Goal: Task Accomplishment & Management: Manage account settings

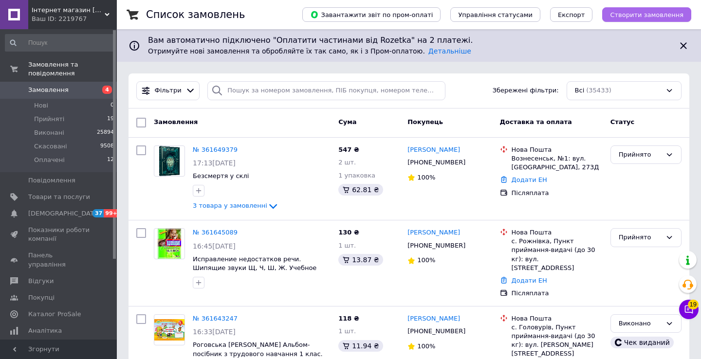
click at [631, 15] on span "Створити замовлення" at bounding box center [647, 14] width 74 height 7
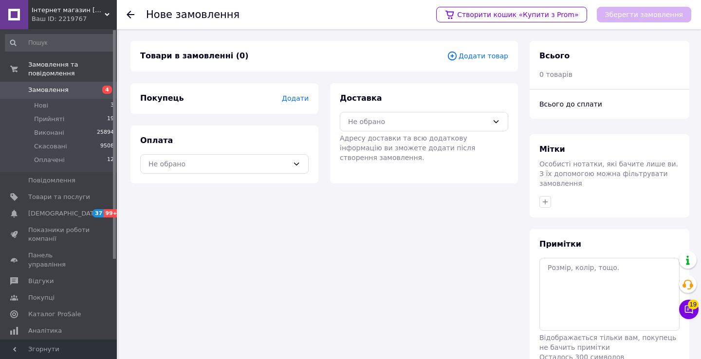
click at [472, 53] on span "Додати товар" at bounding box center [477, 56] width 61 height 11
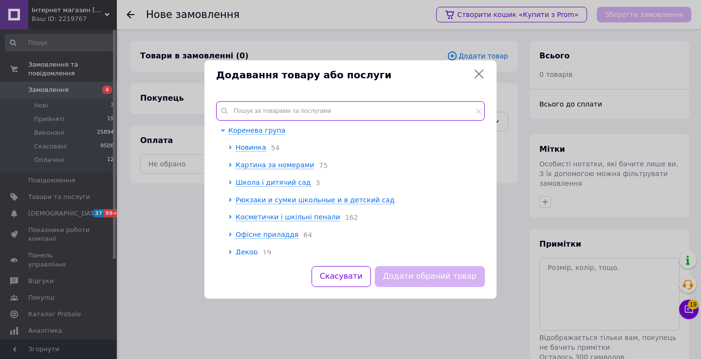
click at [278, 109] on input "text" at bounding box center [350, 110] width 269 height 19
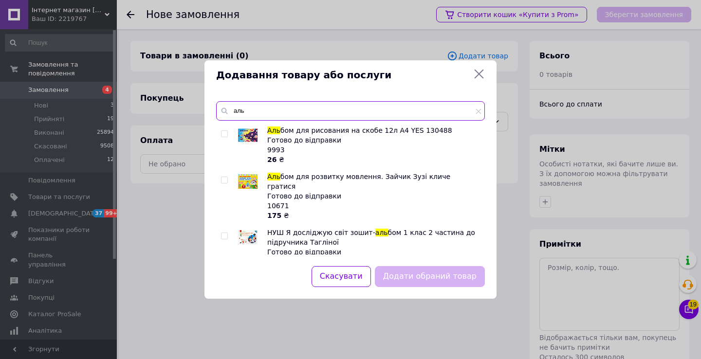
click at [382, 113] on input "аль" at bounding box center [350, 110] width 269 height 19
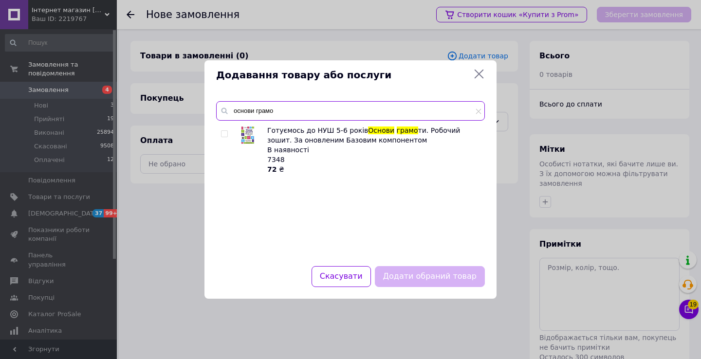
type input "основи грамо"
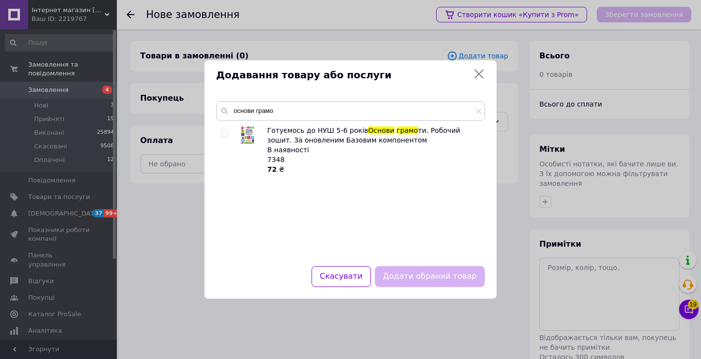
click at [225, 133] on input "checkbox" at bounding box center [224, 134] width 6 height 6
checkbox input "true"
click at [437, 284] on button "Додати обраний товар" at bounding box center [430, 276] width 110 height 21
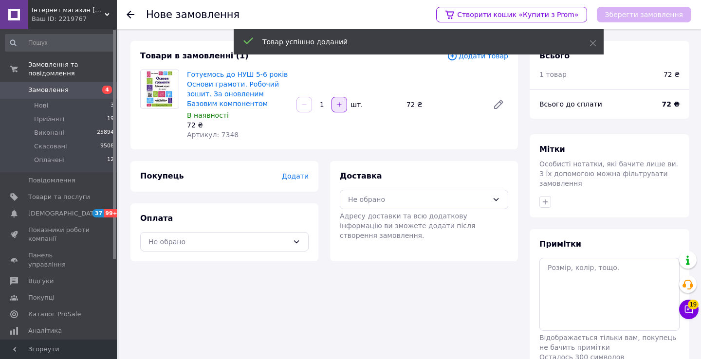
click at [336, 104] on icon "button" at bounding box center [339, 104] width 7 height 7
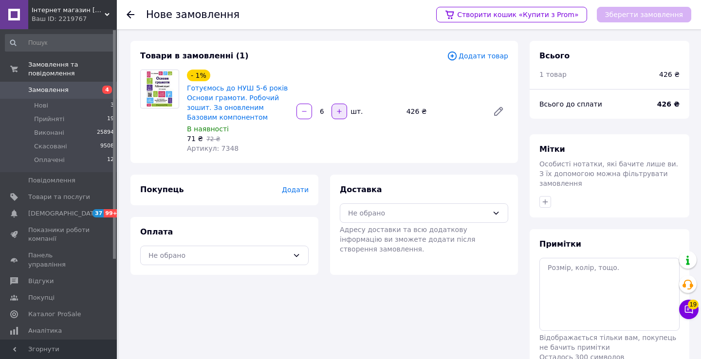
click at [336, 104] on button "button" at bounding box center [340, 112] width 16 height 16
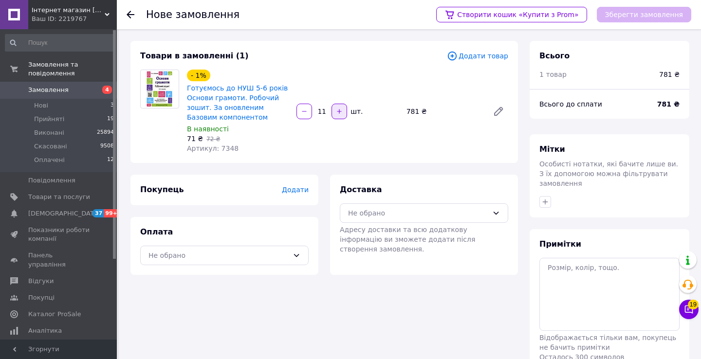
click at [336, 104] on button "button" at bounding box center [340, 112] width 16 height 16
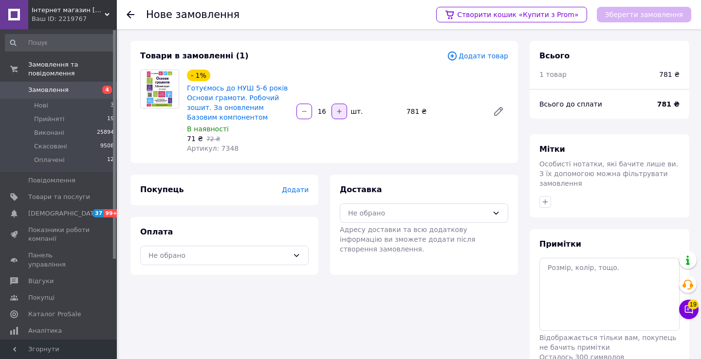
click at [336, 104] on button "button" at bounding box center [340, 112] width 16 height 16
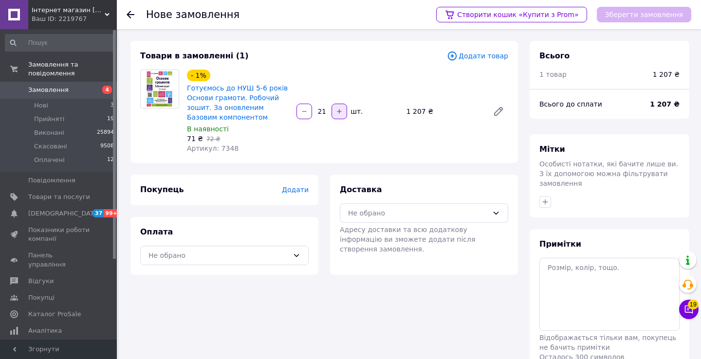
click at [336, 104] on button "button" at bounding box center [340, 112] width 16 height 16
click at [338, 107] on button "button" at bounding box center [340, 112] width 16 height 16
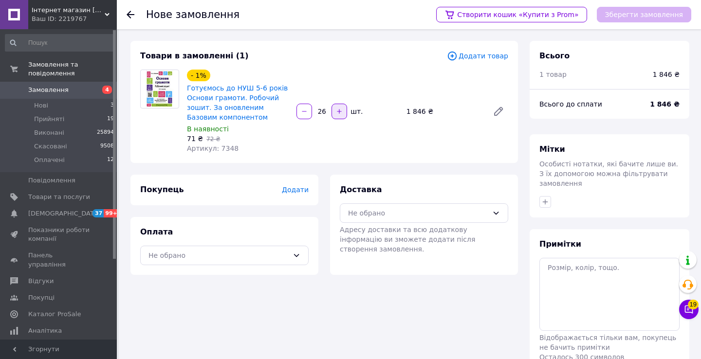
click at [338, 107] on button "button" at bounding box center [340, 112] width 16 height 16
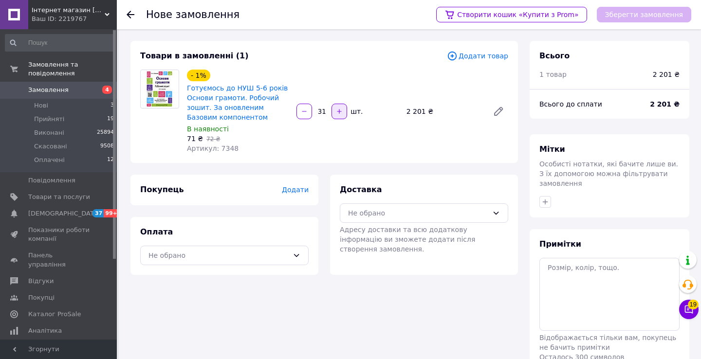
click at [338, 107] on button "button" at bounding box center [340, 112] width 16 height 16
click at [306, 114] on icon "button" at bounding box center [304, 111] width 7 height 7
type input "32"
click at [414, 139] on div "- 1% Готуємось до НУШ 5-6 років Основи грамоти. Робочий зошит. За оновленим Баз…" at bounding box center [347, 112] width 329 height 88
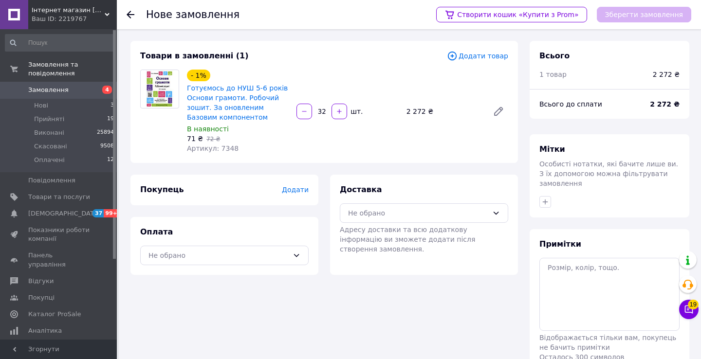
click at [476, 54] on span "Додати товар" at bounding box center [477, 56] width 61 height 11
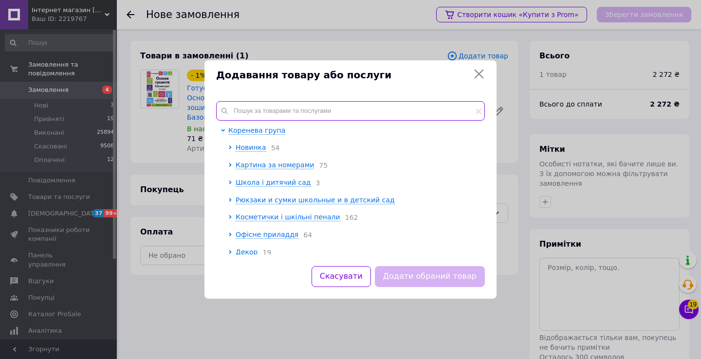
click at [299, 109] on input "text" at bounding box center [350, 110] width 269 height 19
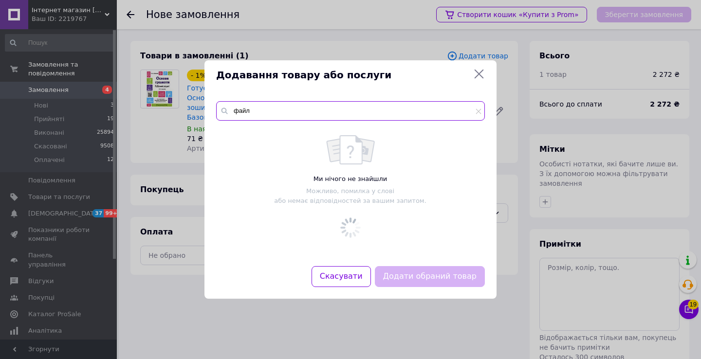
type input "файл"
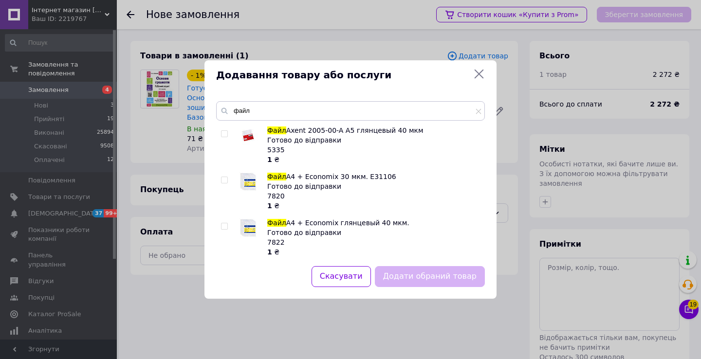
click at [224, 182] on input "checkbox" at bounding box center [224, 180] width 6 height 6
checkbox input "true"
click at [403, 274] on button "Додати обраний товар" at bounding box center [430, 276] width 110 height 21
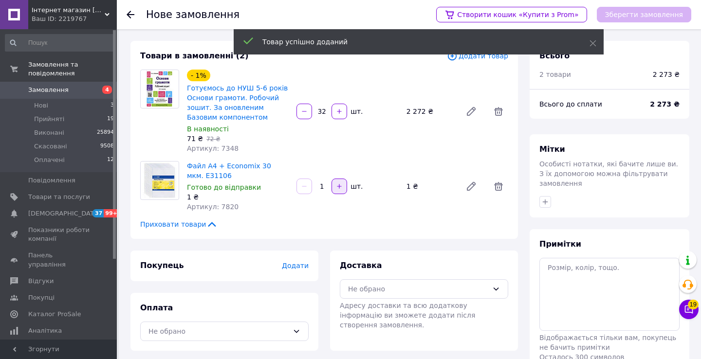
click at [343, 180] on button "button" at bounding box center [340, 187] width 16 height 16
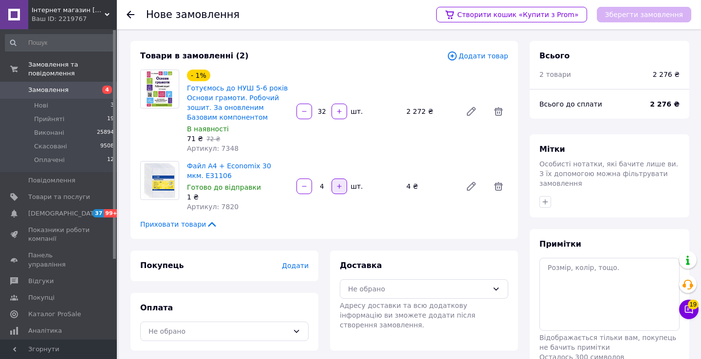
click at [343, 180] on button "button" at bounding box center [340, 187] width 16 height 16
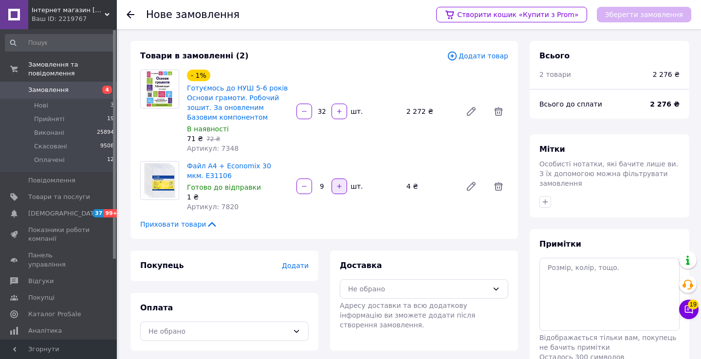
click at [343, 180] on button "button" at bounding box center [340, 187] width 16 height 16
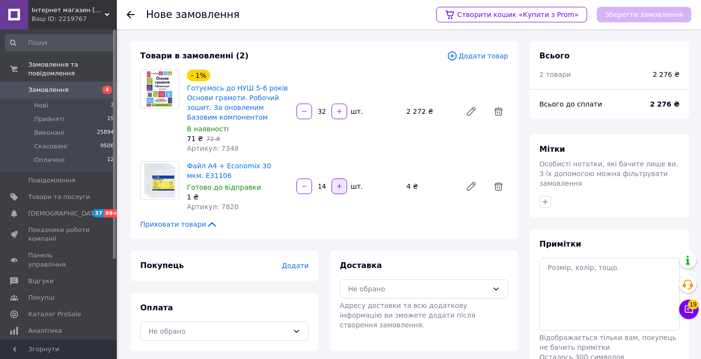
click at [343, 180] on button "button" at bounding box center [340, 187] width 16 height 16
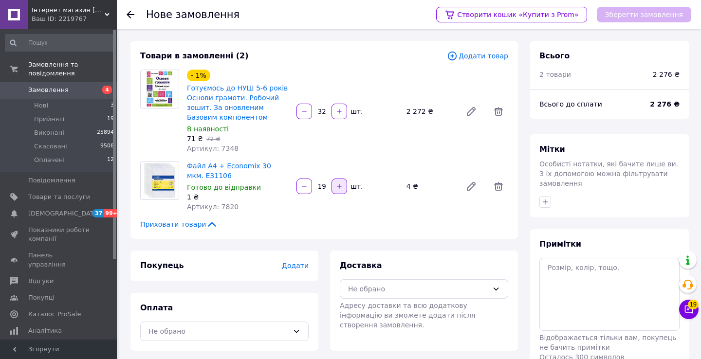
click at [343, 180] on button "button" at bounding box center [340, 187] width 16 height 16
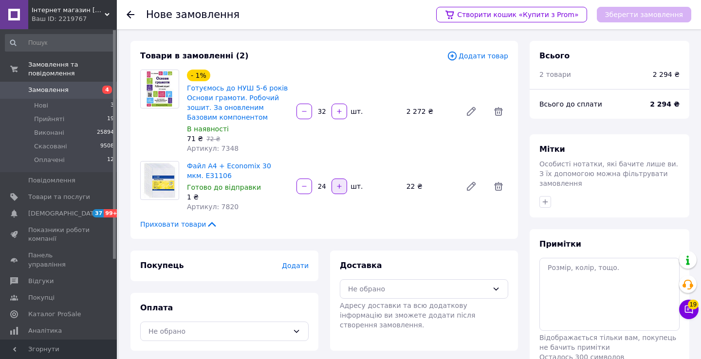
click at [343, 180] on button "button" at bounding box center [340, 187] width 16 height 16
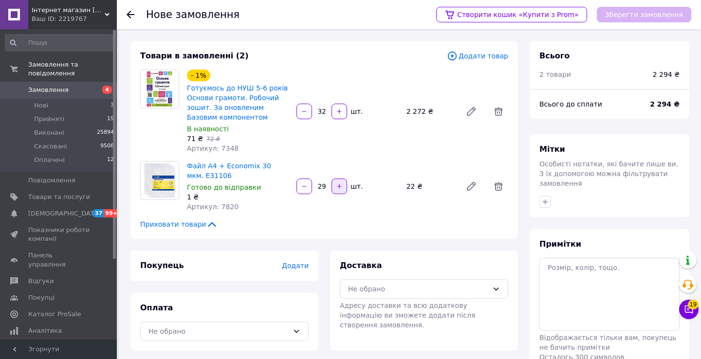
click at [343, 180] on button "button" at bounding box center [340, 187] width 16 height 16
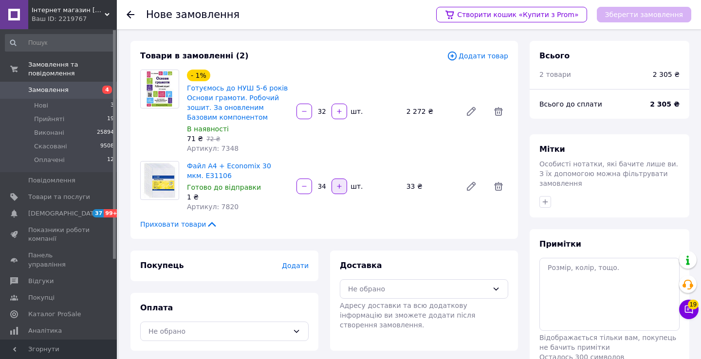
click at [343, 180] on button "button" at bounding box center [340, 187] width 16 height 16
type input "35"
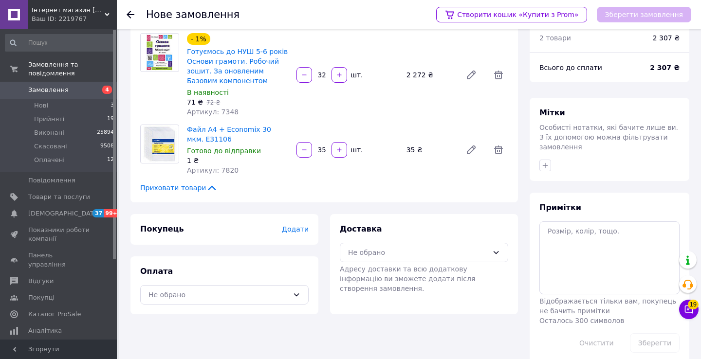
scroll to position [43, 0]
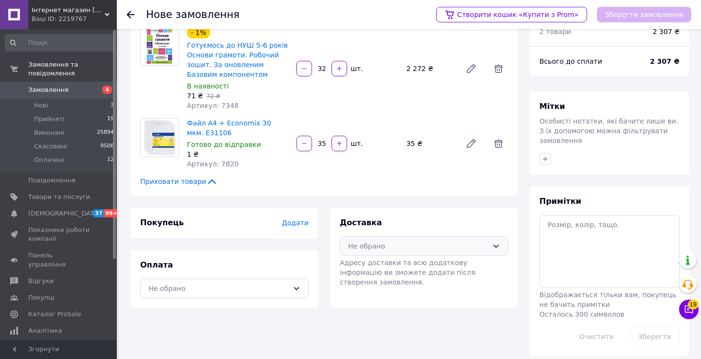
click at [419, 248] on div "Не обрано" at bounding box center [418, 246] width 140 height 11
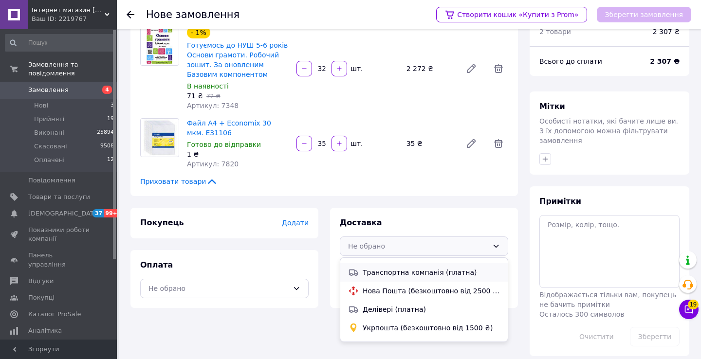
scroll to position [41, 0]
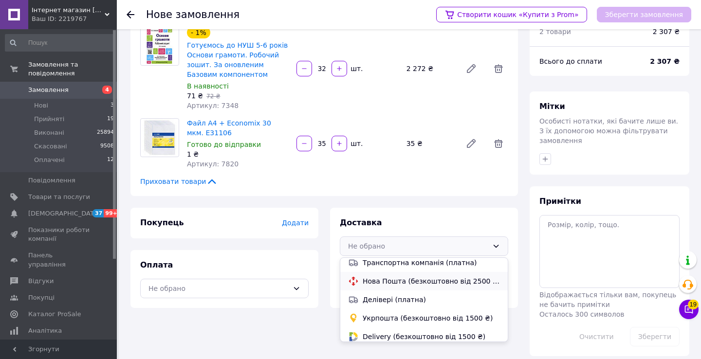
click at [382, 286] on div "Нова Пошта (безкоштовно від 2500 ₴)" at bounding box center [424, 281] width 168 height 19
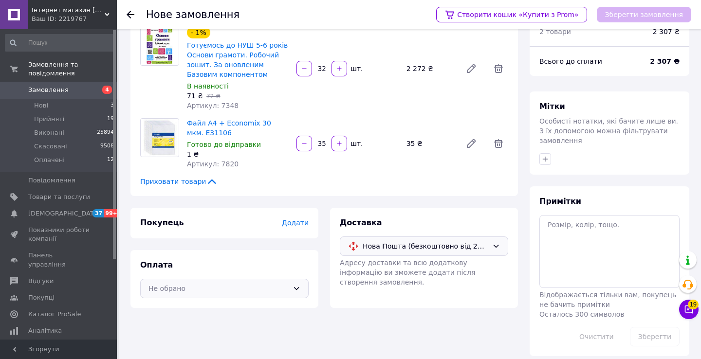
click at [286, 290] on div "Не обрано" at bounding box center [219, 288] width 140 height 11
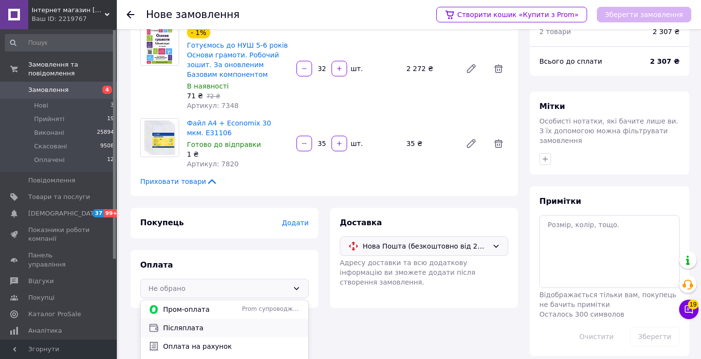
click at [238, 329] on span "Післяплата" at bounding box center [231, 328] width 137 height 10
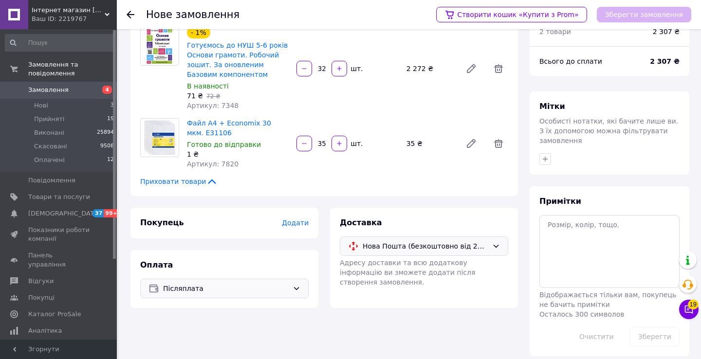
click at [305, 222] on span "Додати" at bounding box center [295, 223] width 27 height 8
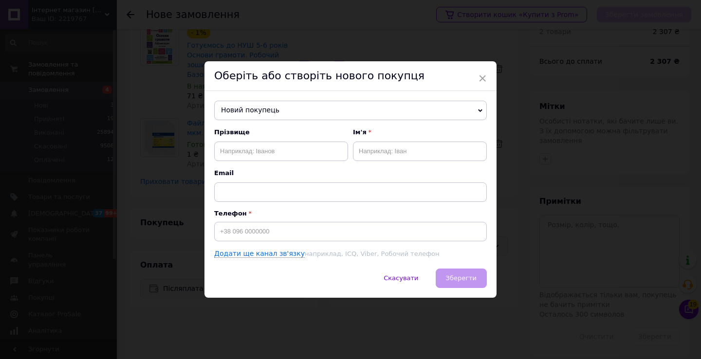
click at [278, 107] on span "Новий покупець" at bounding box center [350, 110] width 273 height 19
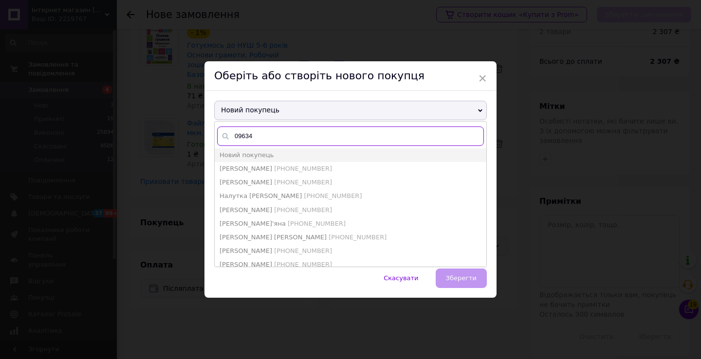
type input "096346"
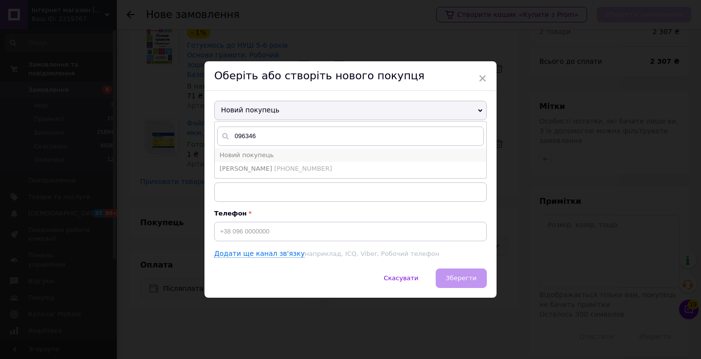
click at [284, 156] on li "Новий покупець" at bounding box center [351, 156] width 272 height 14
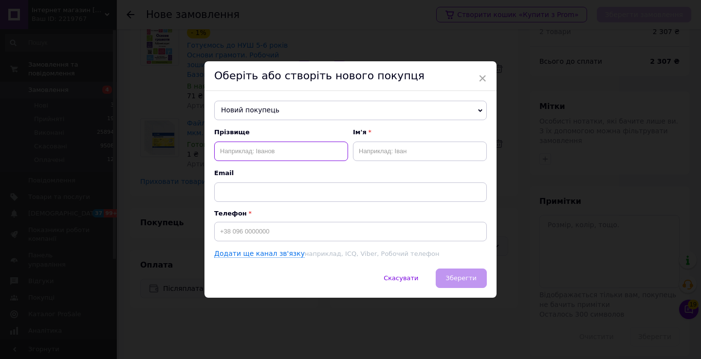
click at [284, 156] on input "text" at bounding box center [281, 151] width 134 height 19
type input "[PERSON_NAME]"
click at [353, 152] on input "text" at bounding box center [420, 151] width 134 height 19
type input "Віра"
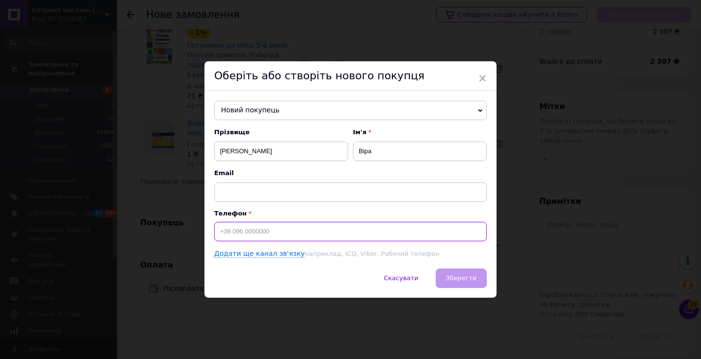
click at [262, 228] on input at bounding box center [350, 231] width 273 height 19
type input "[PHONE_NUMBER]"
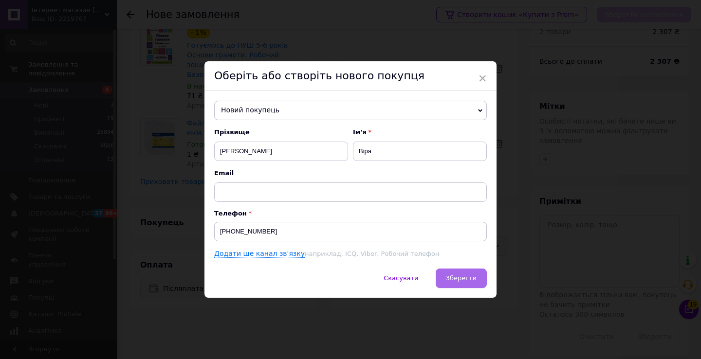
click at [444, 281] on button "Зберегти" at bounding box center [461, 278] width 51 height 19
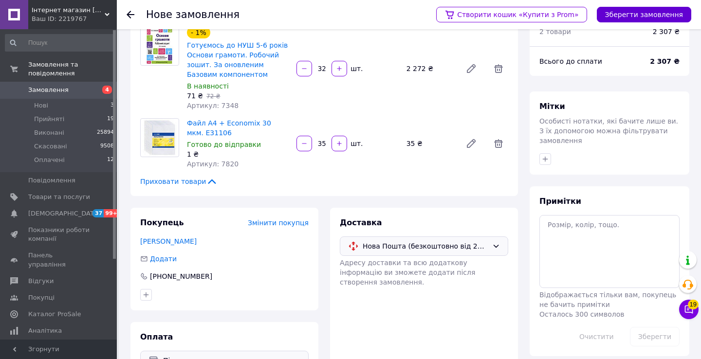
click at [627, 19] on button "Зберегти замовлення" at bounding box center [644, 15] width 94 height 16
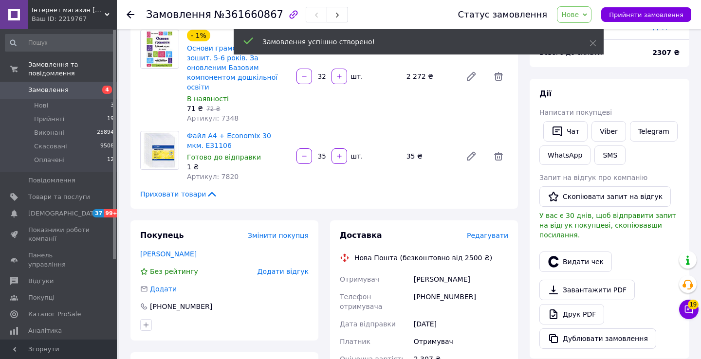
scroll to position [99, 0]
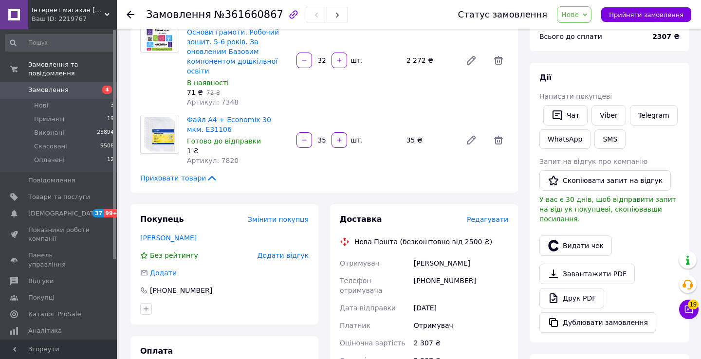
click at [483, 222] on span "Редагувати" at bounding box center [487, 220] width 41 height 8
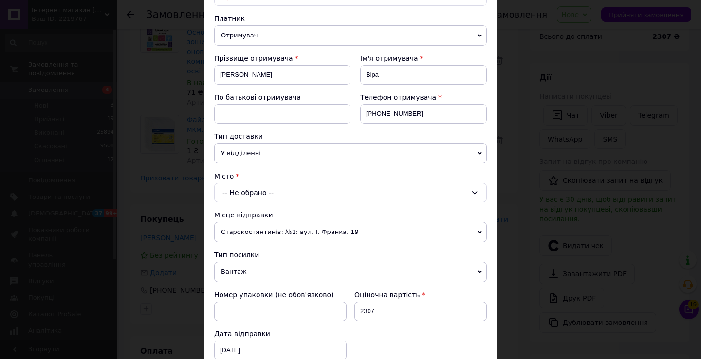
click at [314, 145] on span "У відділенні" at bounding box center [350, 153] width 273 height 20
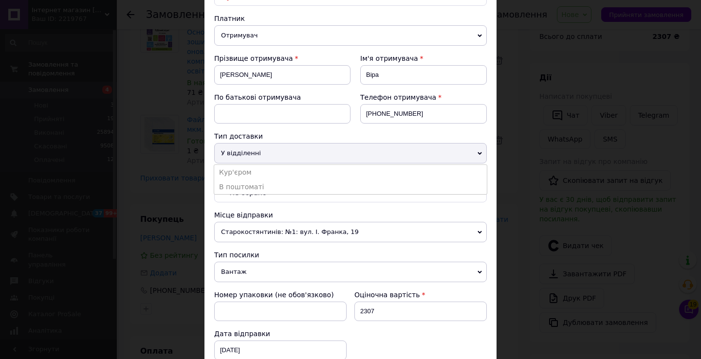
click at [311, 153] on span "У відділенні" at bounding box center [350, 153] width 273 height 20
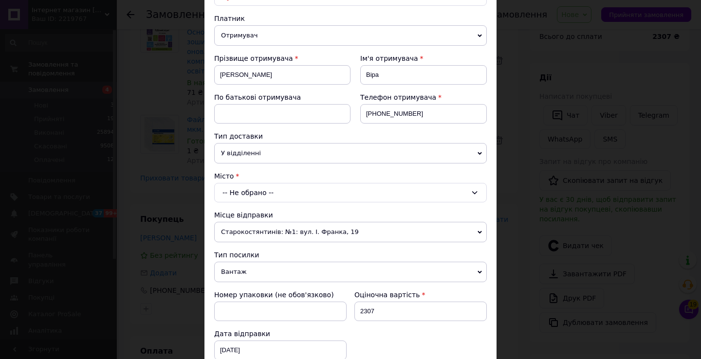
click at [306, 152] on span "У відділенні" at bounding box center [350, 153] width 273 height 20
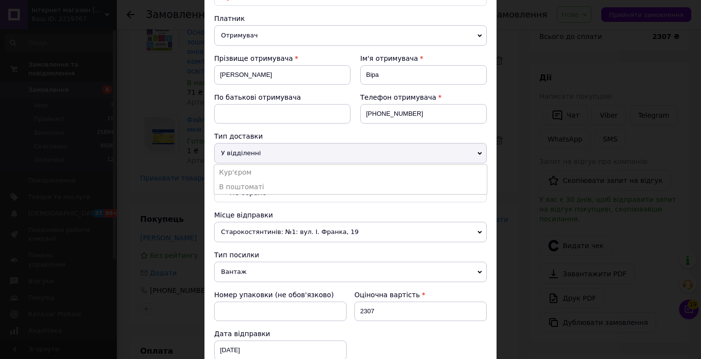
click at [306, 152] on span "У відділенні" at bounding box center [350, 153] width 273 height 20
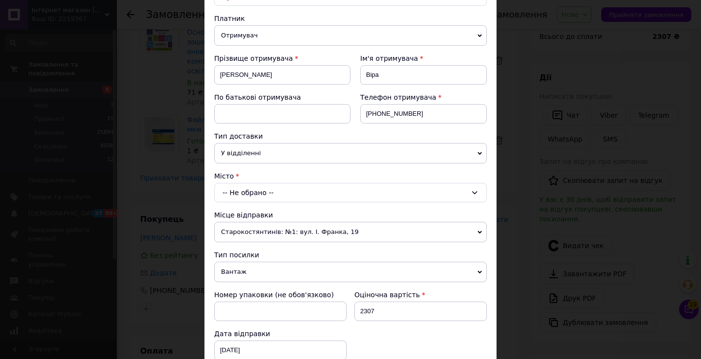
click at [293, 194] on div "-- Не обрано --" at bounding box center [350, 192] width 273 height 19
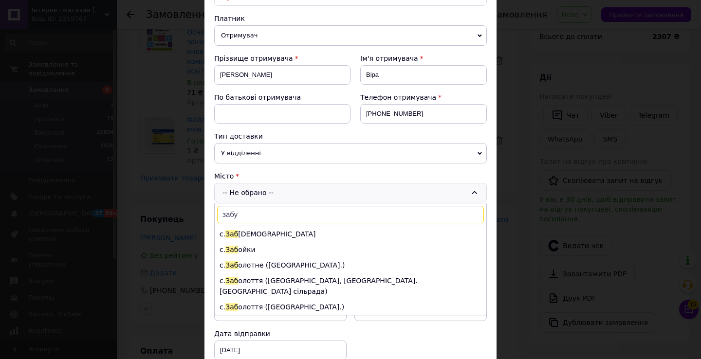
type input "забуж"
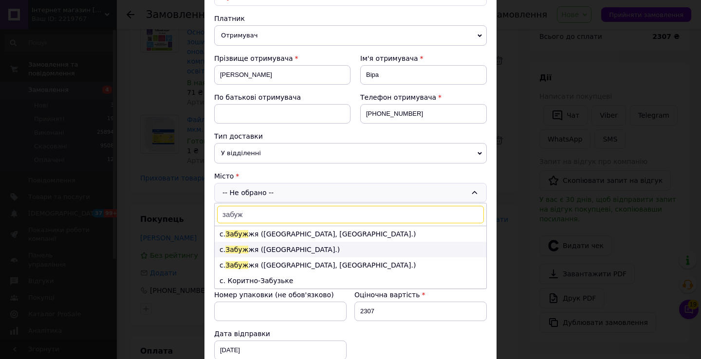
click at [296, 249] on li "с. Забуж жя ([GEOGRAPHIC_DATA].)" at bounding box center [351, 250] width 272 height 16
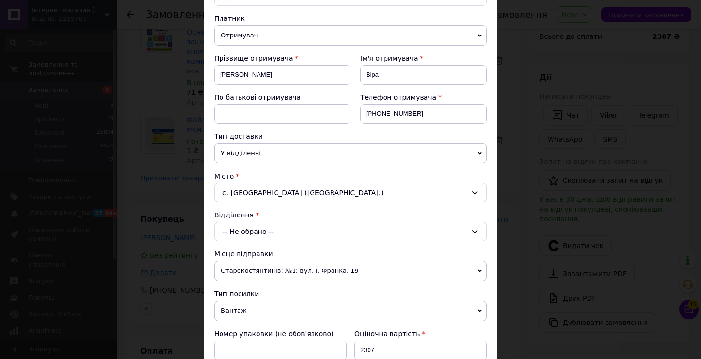
click at [291, 228] on div "-- Не обрано --" at bounding box center [350, 231] width 273 height 19
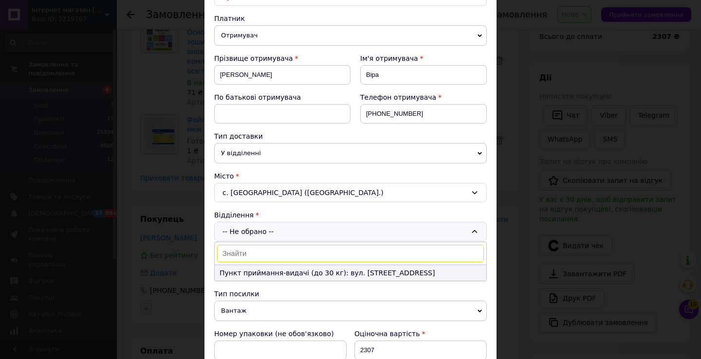
click at [289, 273] on li "Пункт приймання-видачі (до 30 кг): вул. [STREET_ADDRESS]" at bounding box center [351, 273] width 272 height 16
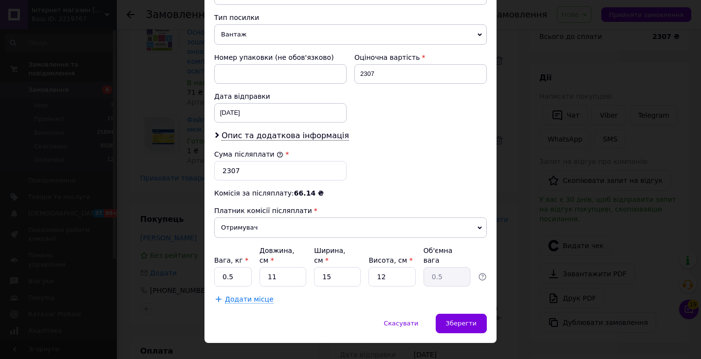
scroll to position [379, 0]
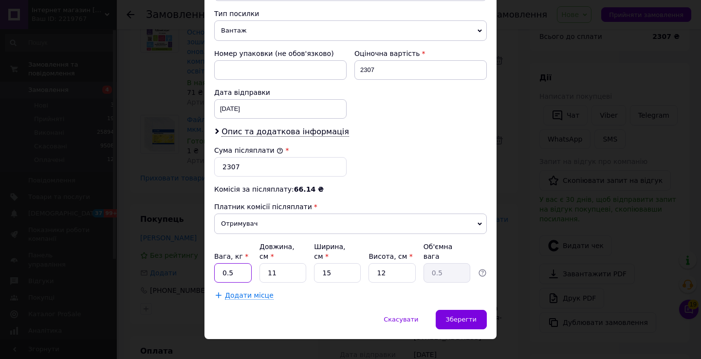
click at [238, 275] on input "0.5" at bounding box center [232, 272] width 37 height 19
type input "2"
click at [278, 271] on input "11" at bounding box center [283, 272] width 47 height 19
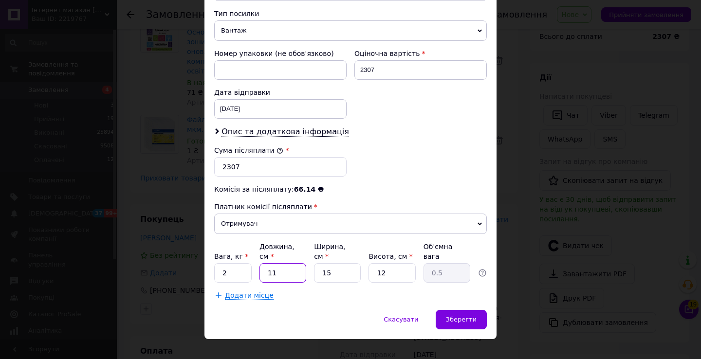
type input "3"
type input "0.14"
type input "30"
type input "1.35"
type input "30"
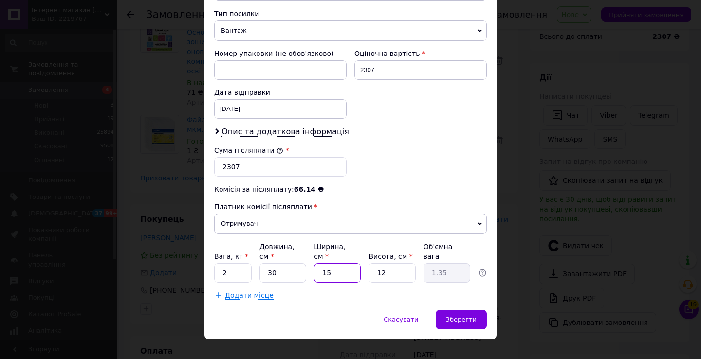
click at [344, 278] on input "15" at bounding box center [337, 272] width 47 height 19
type input "2"
type input "0.18"
type input "20"
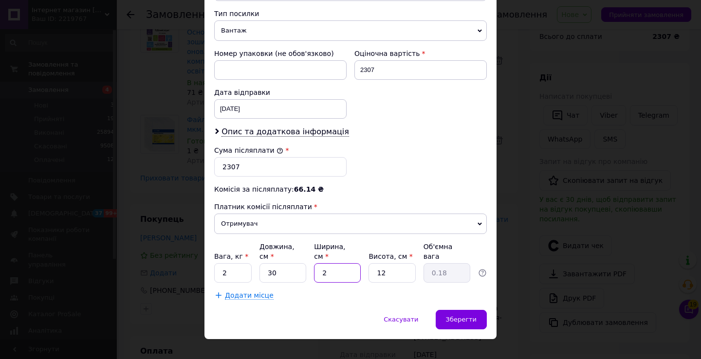
type input "1.8"
type input "20"
click at [454, 316] on span "Зберегти" at bounding box center [461, 319] width 31 height 7
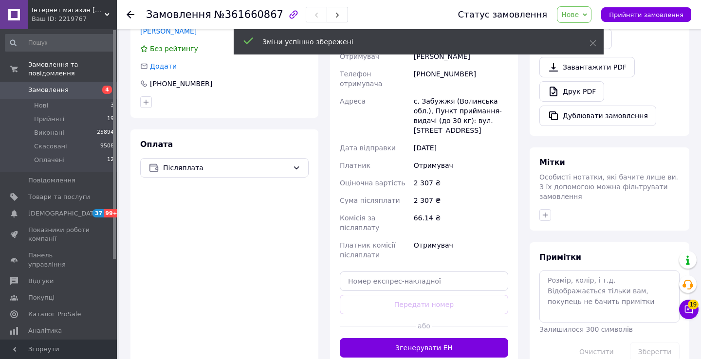
scroll to position [310, 0]
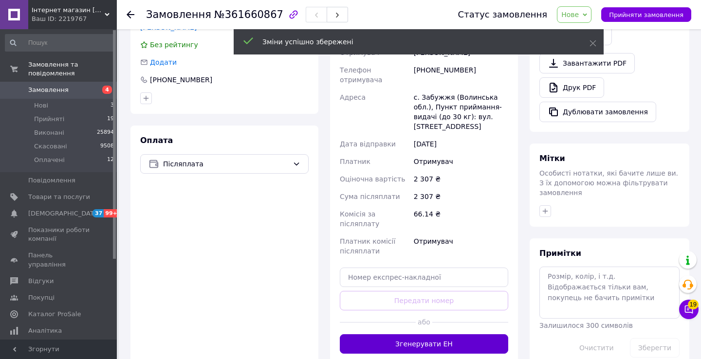
click at [433, 336] on button "Згенерувати ЕН" at bounding box center [424, 344] width 169 height 19
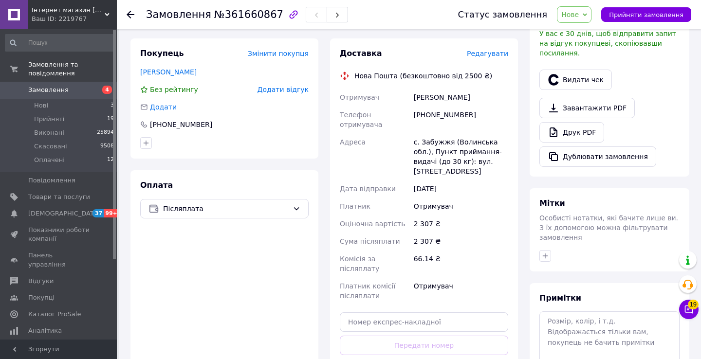
scroll to position [263, 0]
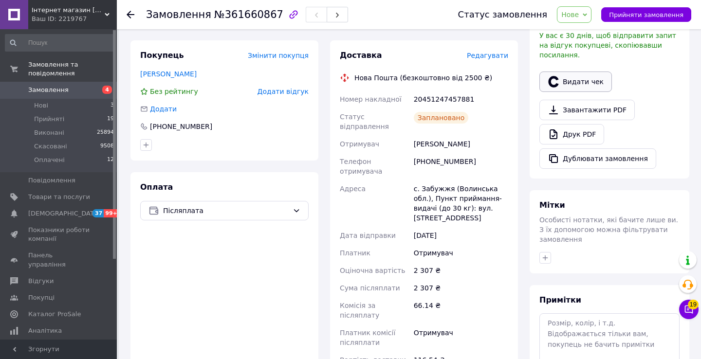
click at [571, 75] on button "Видати чек" at bounding box center [576, 82] width 73 height 20
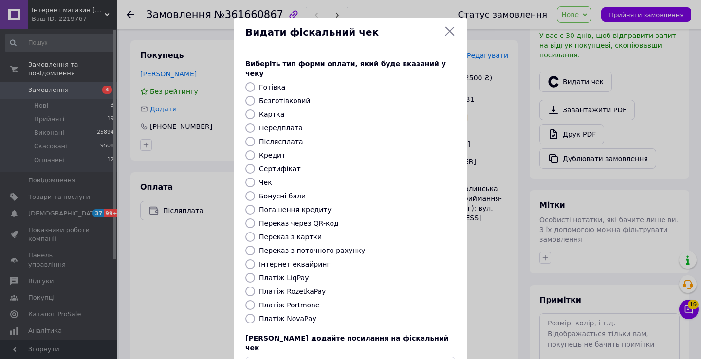
click at [280, 315] on label "Платіж NovaPay" at bounding box center [287, 319] width 57 height 8
click at [255, 314] on input "Платіж NovaPay" at bounding box center [250, 319] width 10 height 10
radio input "true"
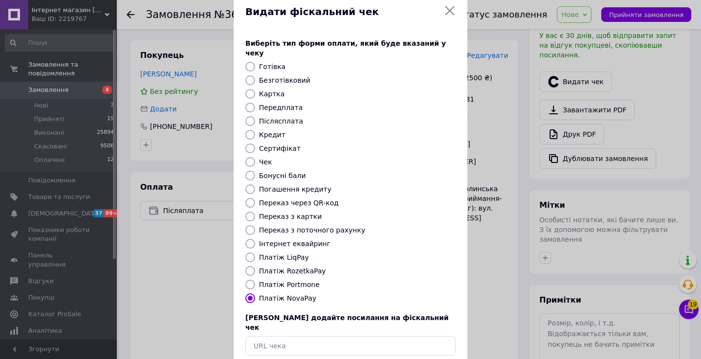
scroll to position [59, 0]
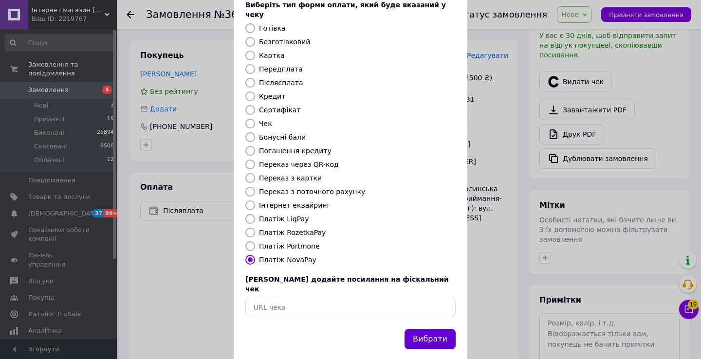
click at [422, 329] on button "Вибрати" at bounding box center [430, 339] width 51 height 21
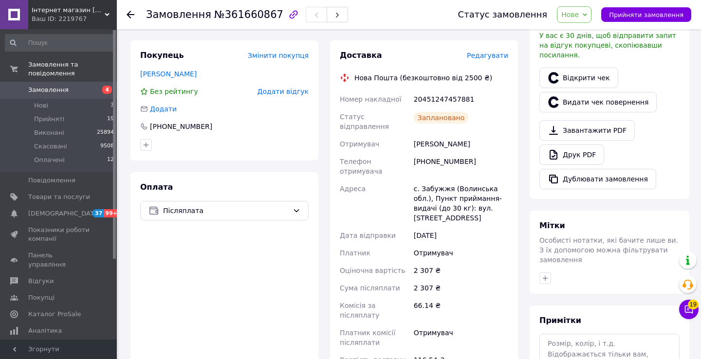
click at [579, 12] on span "Нове" at bounding box center [571, 15] width 18 height 8
click at [578, 51] on li "Виконано" at bounding box center [580, 48] width 45 height 15
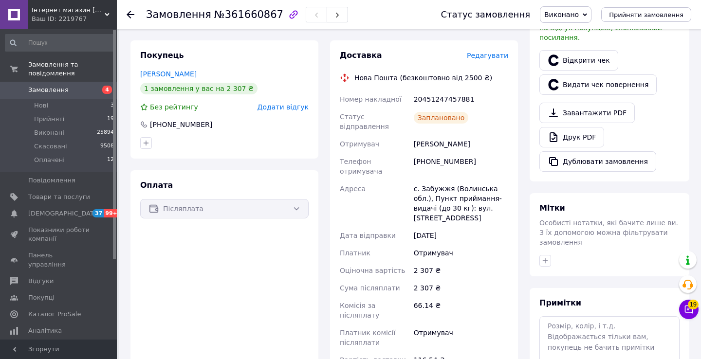
click at [62, 88] on span "Замовлення" at bounding box center [48, 90] width 40 height 9
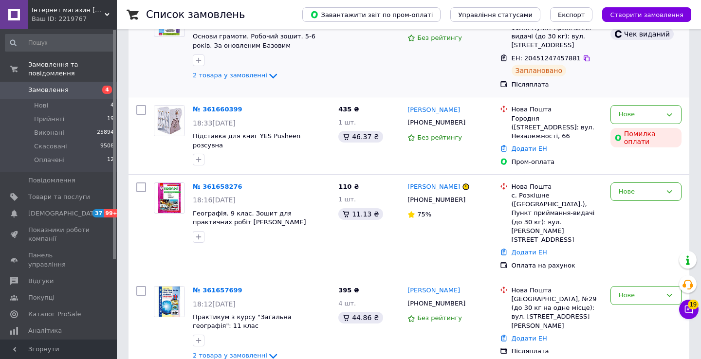
scroll to position [148, 0]
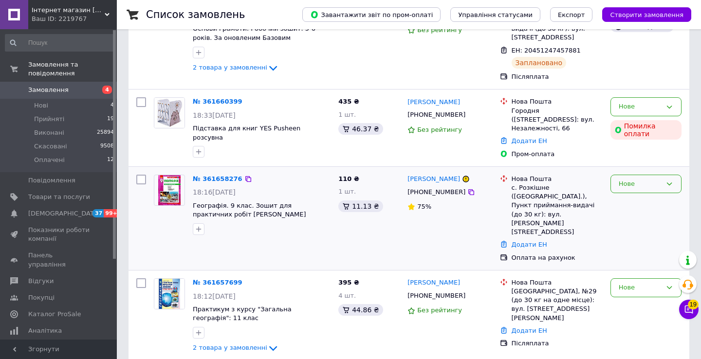
click at [627, 175] on div "Нове" at bounding box center [646, 184] width 71 height 19
click at [631, 198] on li "Прийнято" at bounding box center [646, 204] width 70 height 18
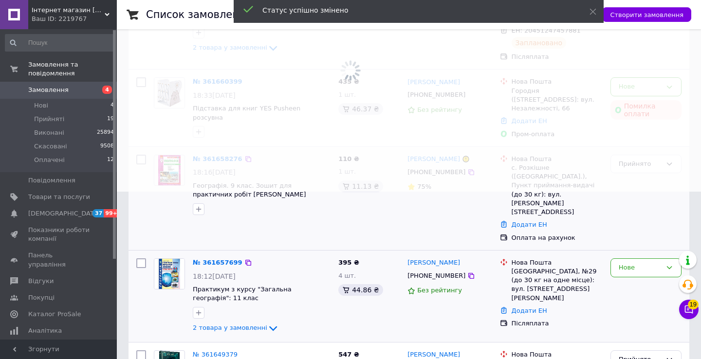
scroll to position [193, 0]
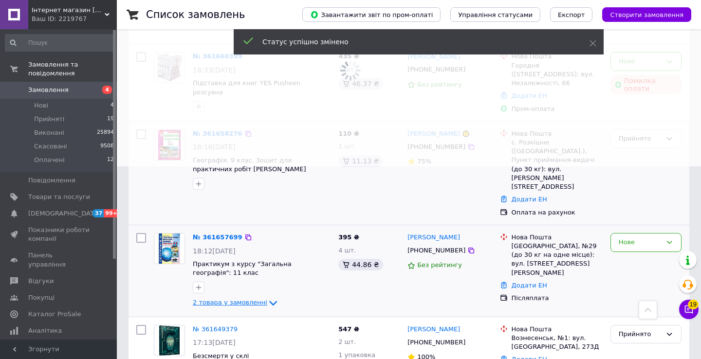
click at [261, 300] on span "2 товара у замовленні" at bounding box center [230, 303] width 75 height 7
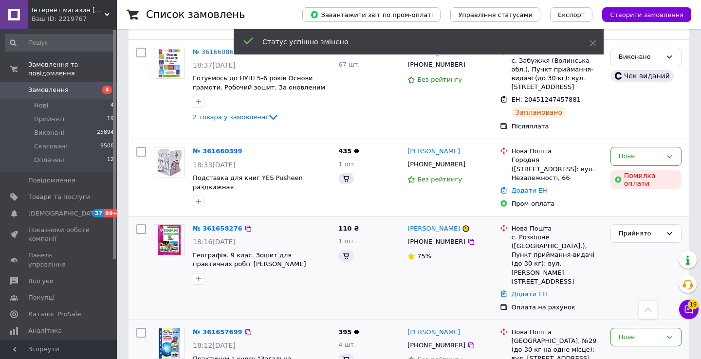
scroll to position [327, 0]
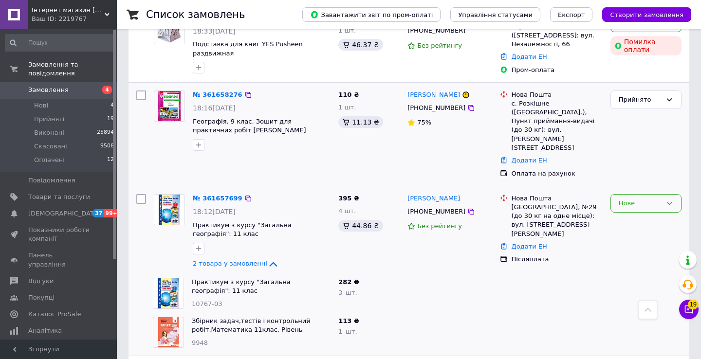
click at [635, 199] on div "Нове" at bounding box center [640, 204] width 43 height 10
click at [633, 215] on li "Прийнято" at bounding box center [646, 224] width 70 height 18
click at [475, 274] on div at bounding box center [450, 293] width 92 height 39
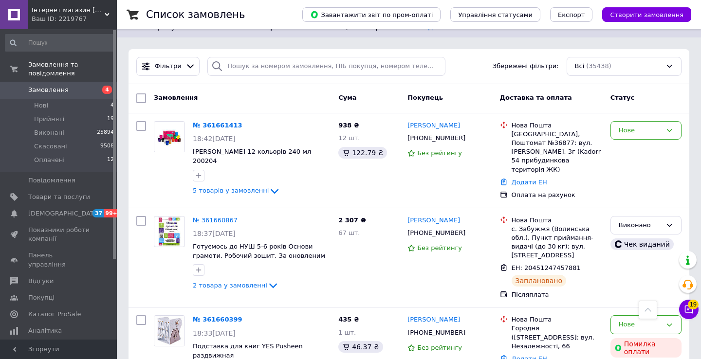
scroll to position [0, 0]
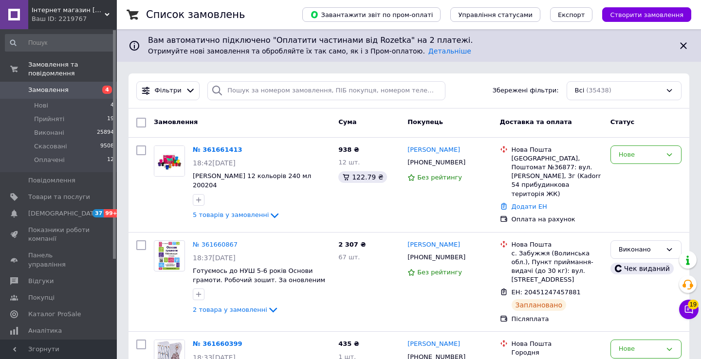
click at [68, 93] on span "Замовлення" at bounding box center [59, 90] width 62 height 9
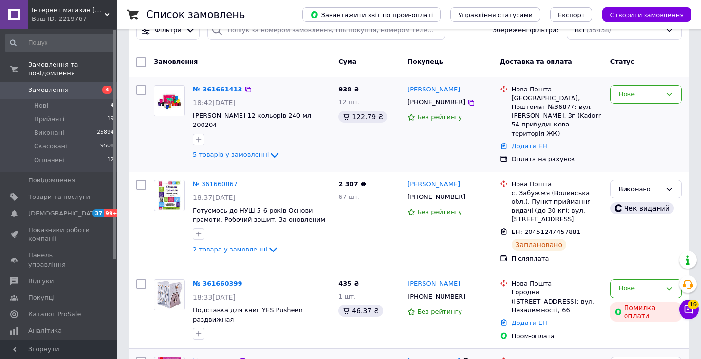
scroll to position [126, 0]
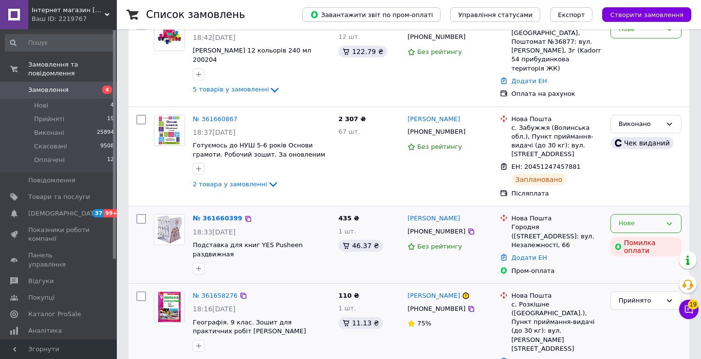
click at [629, 219] on div "Нове" at bounding box center [640, 224] width 43 height 10
click at [634, 235] on li "Прийнято" at bounding box center [646, 244] width 70 height 18
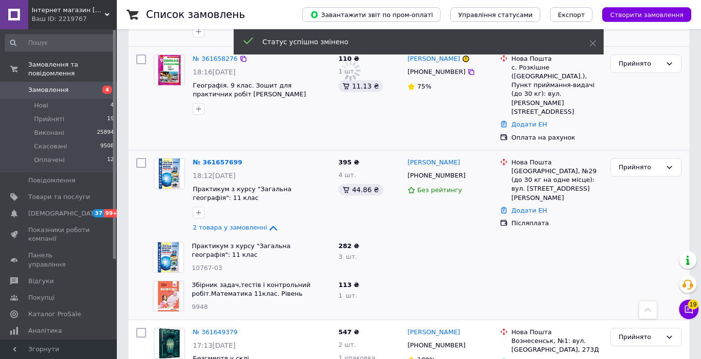
scroll to position [363, 0]
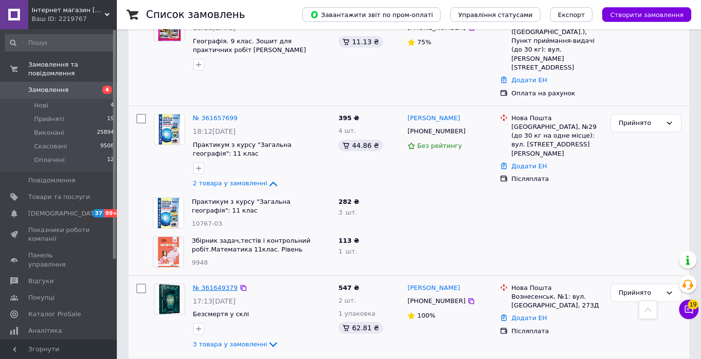
click at [220, 284] on link "№ 361649379" at bounding box center [215, 287] width 45 height 7
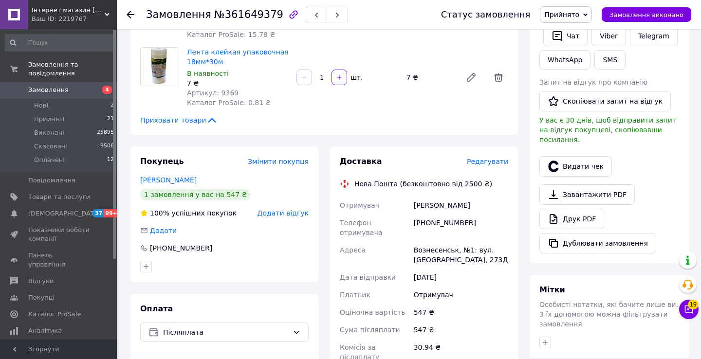
scroll to position [205, 0]
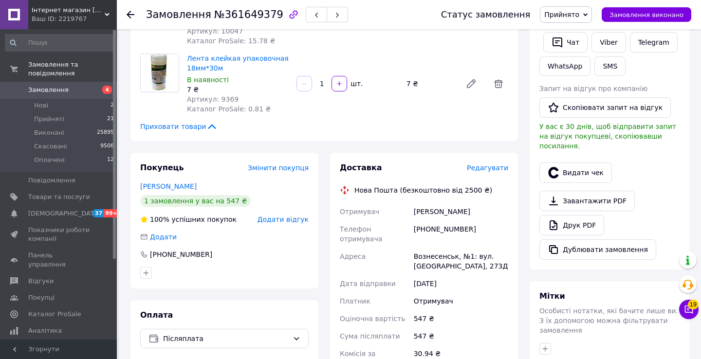
click at [485, 164] on span "Редагувати" at bounding box center [487, 168] width 41 height 8
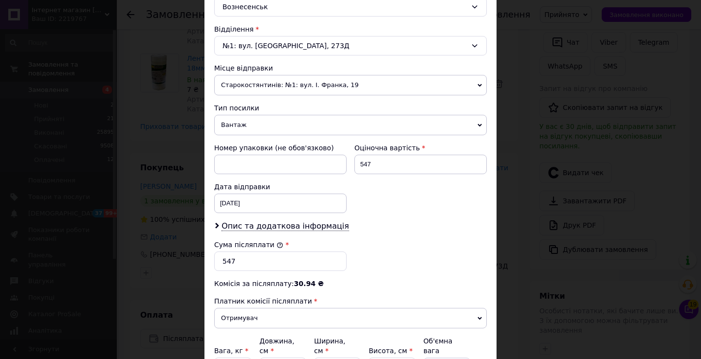
scroll to position [334, 0]
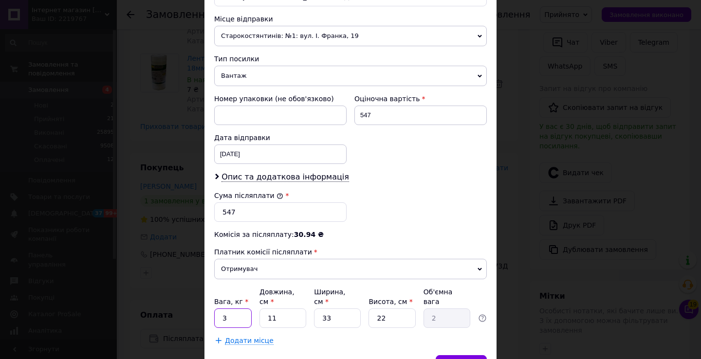
click at [229, 318] on input "3" at bounding box center [232, 318] width 37 height 19
type input "2"
click at [406, 344] on div "Додати місце" at bounding box center [350, 341] width 273 height 10
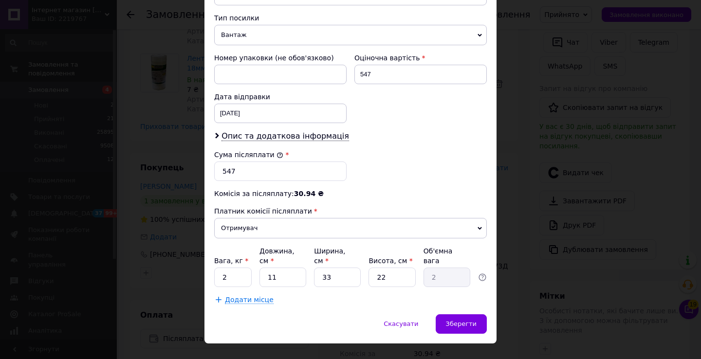
scroll to position [393, 0]
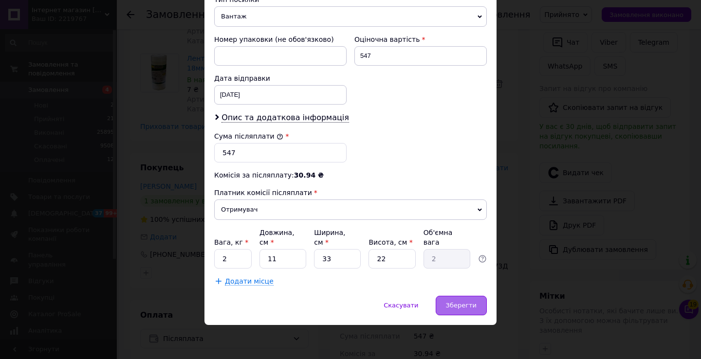
click at [462, 308] on span "Зберегти" at bounding box center [461, 305] width 31 height 7
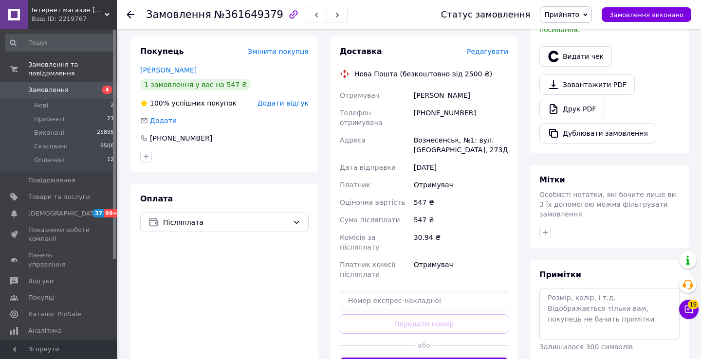
scroll to position [344, 0]
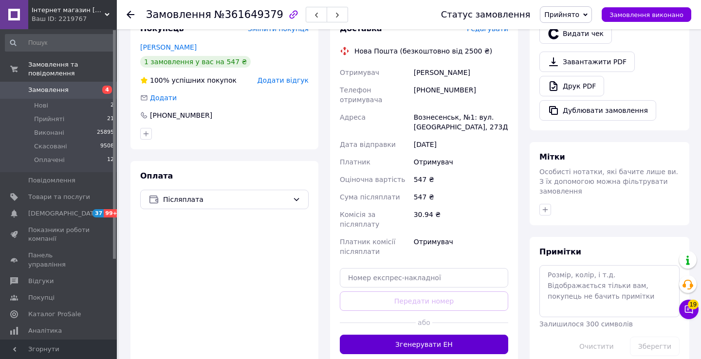
click at [435, 335] on button "Згенерувати ЕН" at bounding box center [424, 344] width 169 height 19
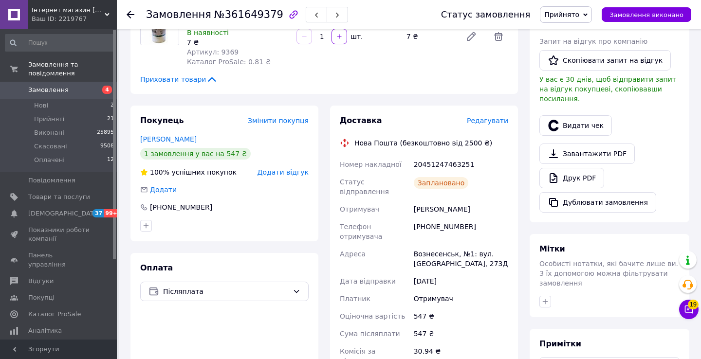
scroll to position [242, 0]
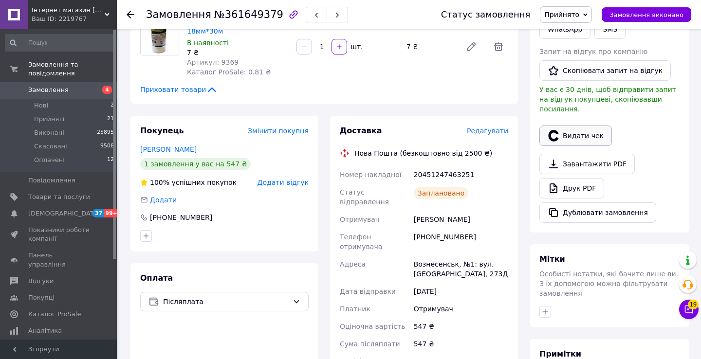
click at [575, 126] on button "Видати чек" at bounding box center [576, 136] width 73 height 20
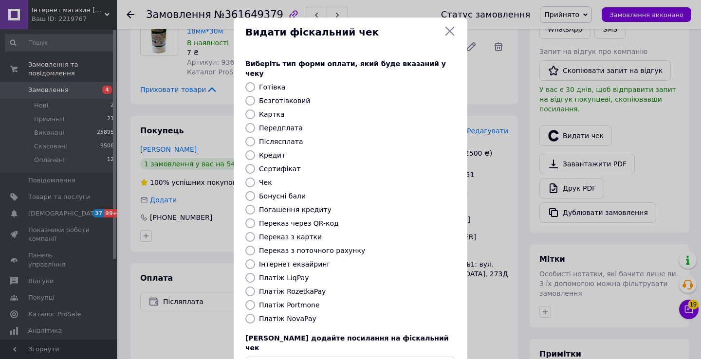
click at [309, 314] on div "Платіж NovaPay" at bounding box center [357, 319] width 201 height 10
click at [304, 315] on label "Платіж NovaPay" at bounding box center [287, 319] width 57 height 8
click at [255, 314] on input "Платіж NovaPay" at bounding box center [250, 319] width 10 height 10
radio input "true"
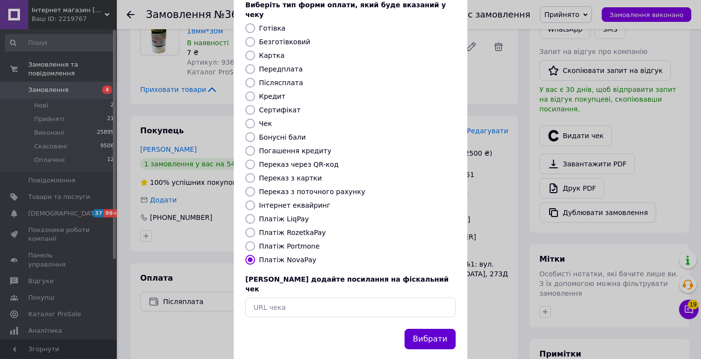
click at [431, 329] on button "Вибрати" at bounding box center [430, 339] width 51 height 21
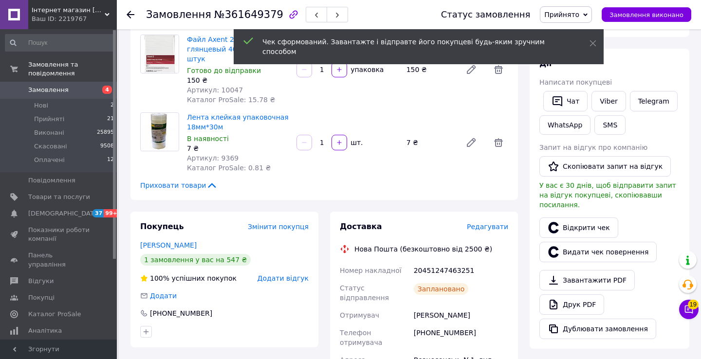
scroll to position [77, 0]
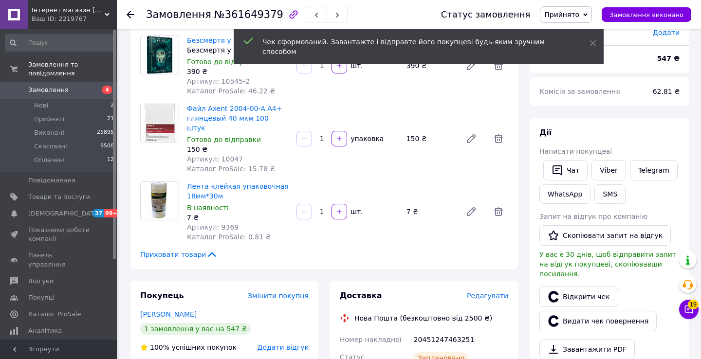
click at [642, 22] on div "Статус замовлення Прийнято Виконано Скасовано Оплачено Замовлення виконано" at bounding box center [561, 14] width 260 height 17
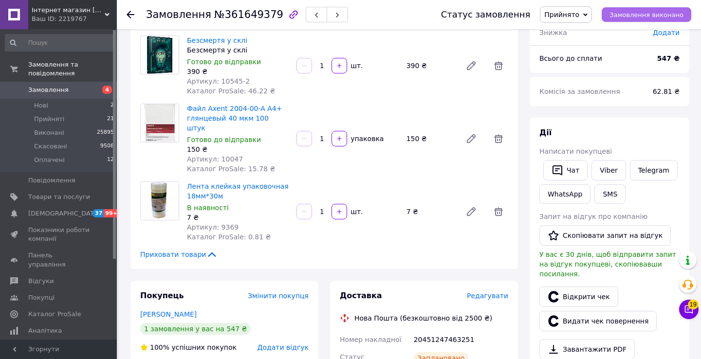
click at [639, 16] on span "Замовлення виконано" at bounding box center [647, 14] width 74 height 7
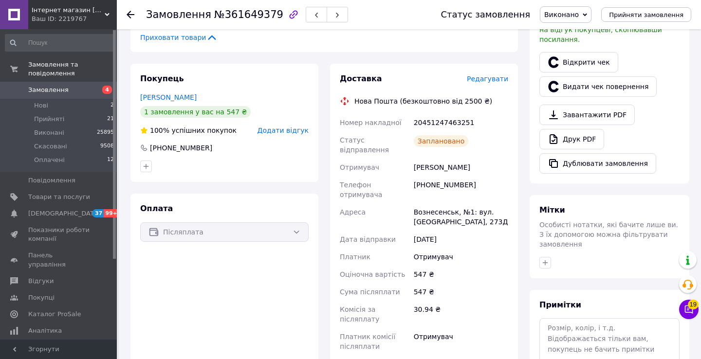
scroll to position [302, 0]
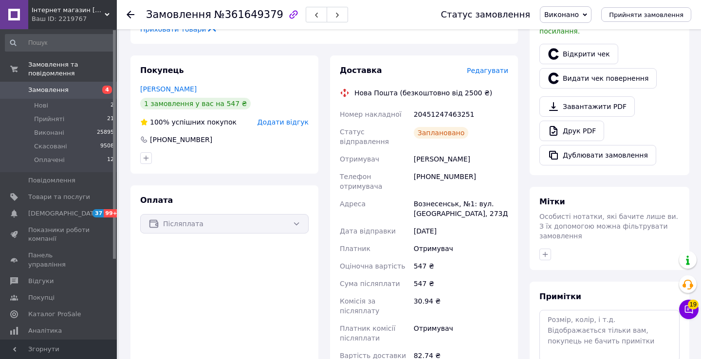
click at [54, 86] on span "Замовлення" at bounding box center [48, 90] width 40 height 9
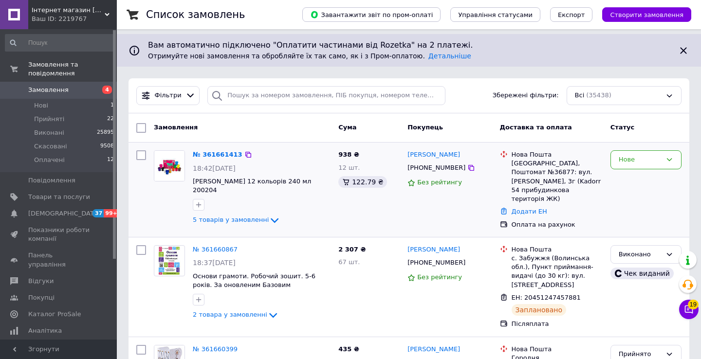
scroll to position [70, 0]
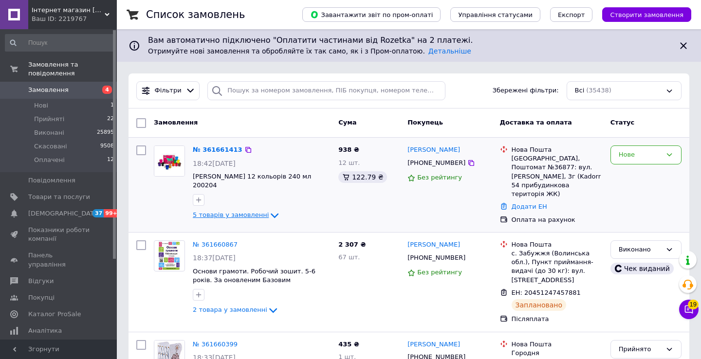
click at [258, 214] on span "5 товарів у замовленні" at bounding box center [231, 215] width 76 height 7
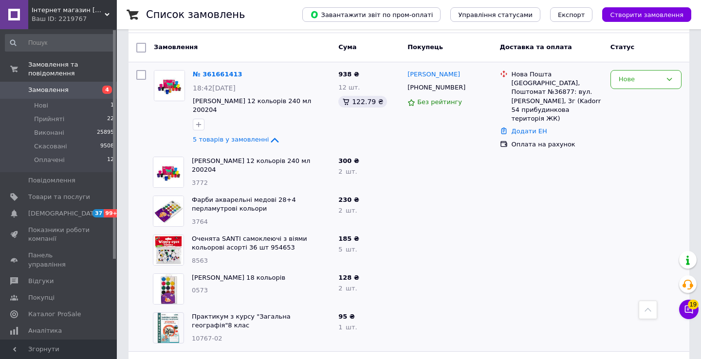
scroll to position [122, 0]
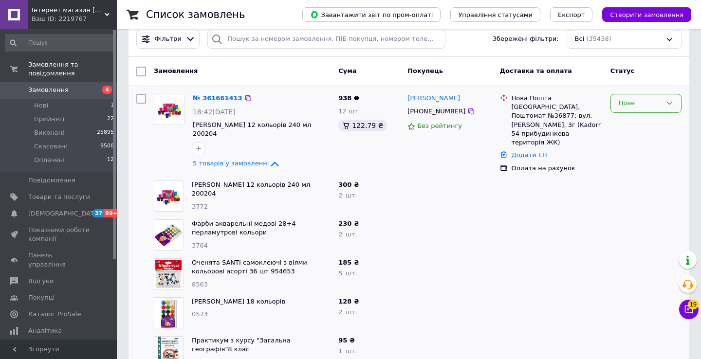
click at [632, 100] on div "Нове" at bounding box center [640, 103] width 43 height 10
click at [628, 125] on li "Прийнято" at bounding box center [646, 124] width 70 height 18
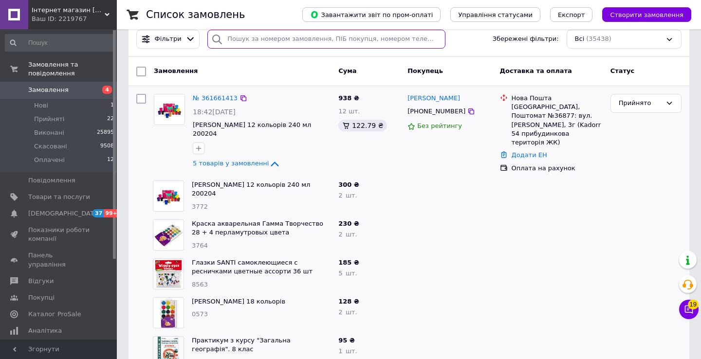
click at [247, 39] on input "search" at bounding box center [326, 39] width 238 height 19
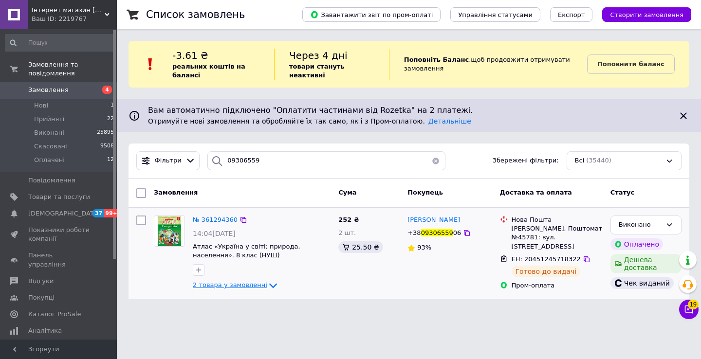
click at [256, 286] on span "2 товара у замовленні" at bounding box center [230, 285] width 75 height 7
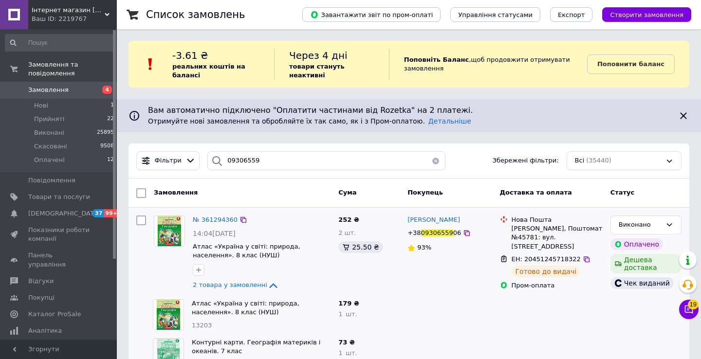
scroll to position [30, 0]
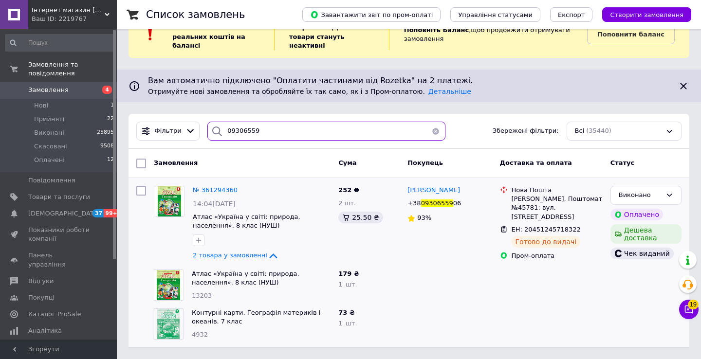
click at [292, 135] on input "09306559" at bounding box center [326, 131] width 238 height 19
type input "[PERSON_NAME]"
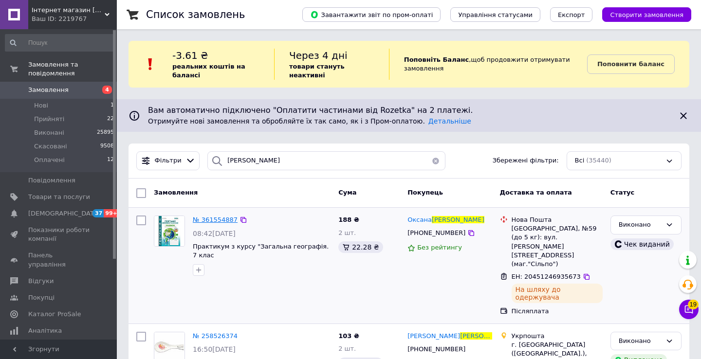
click at [208, 216] on span "№ 361554887" at bounding box center [215, 219] width 45 height 7
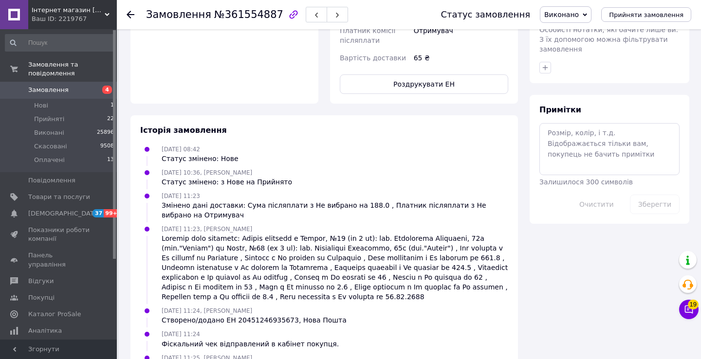
scroll to position [510, 0]
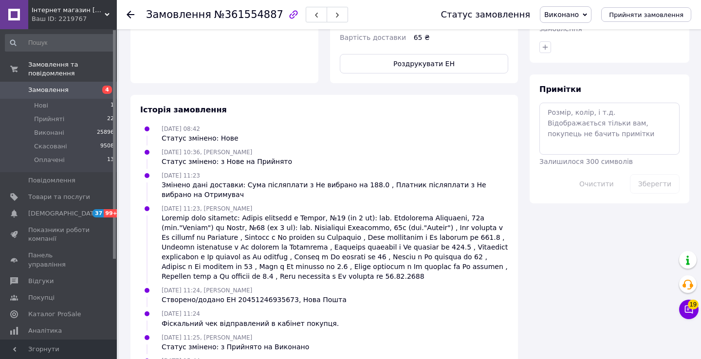
click at [60, 90] on span "Замовлення" at bounding box center [48, 90] width 40 height 9
